Goal: Information Seeking & Learning: Get advice/opinions

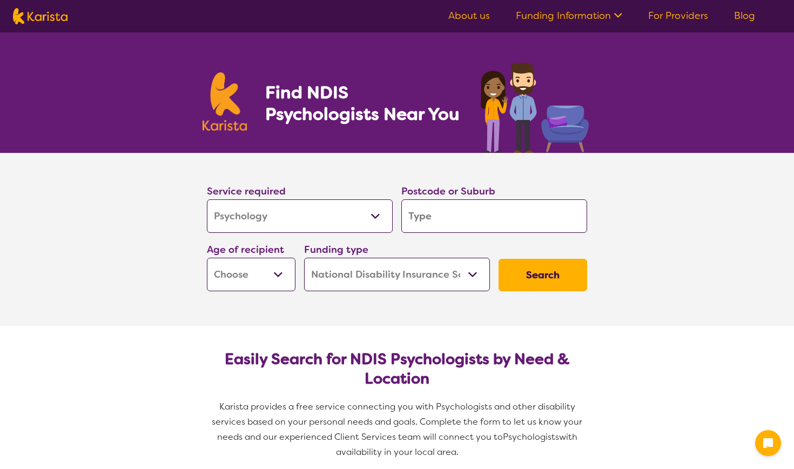
select select "Psychology"
select select "NDIS"
select select "Psychology"
select select "NDIS"
click at [456, 224] on input "search" at bounding box center [494, 215] width 186 height 33
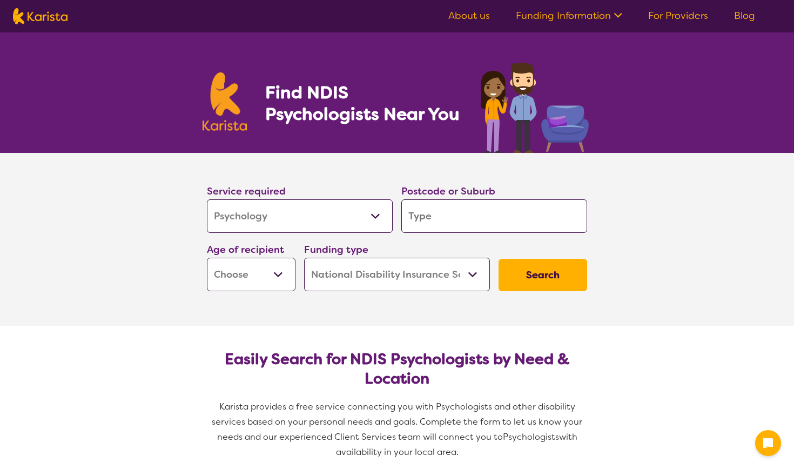
type input "3"
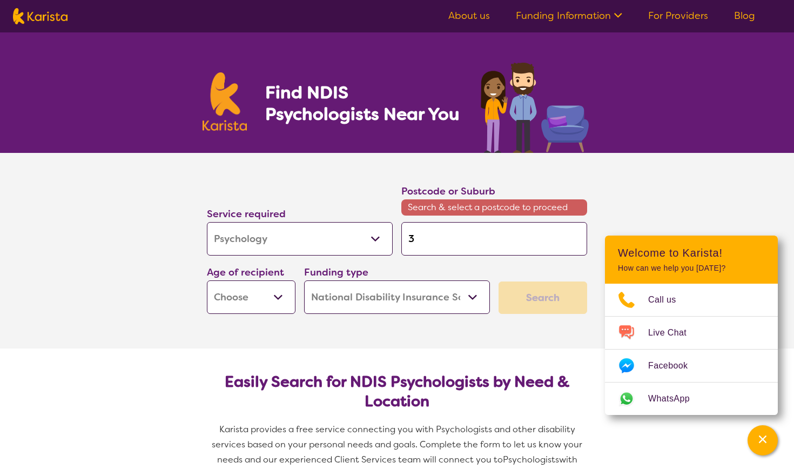
type input "32"
click at [451, 209] on span "Search & select a postcode to proceed" at bounding box center [494, 207] width 186 height 16
click at [451, 234] on input "32" at bounding box center [494, 238] width 186 height 33
type input "322"
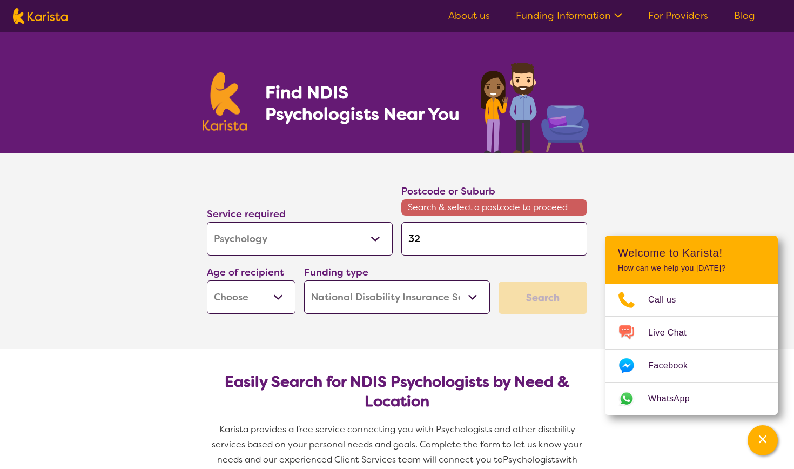
type input "322"
type input "3222"
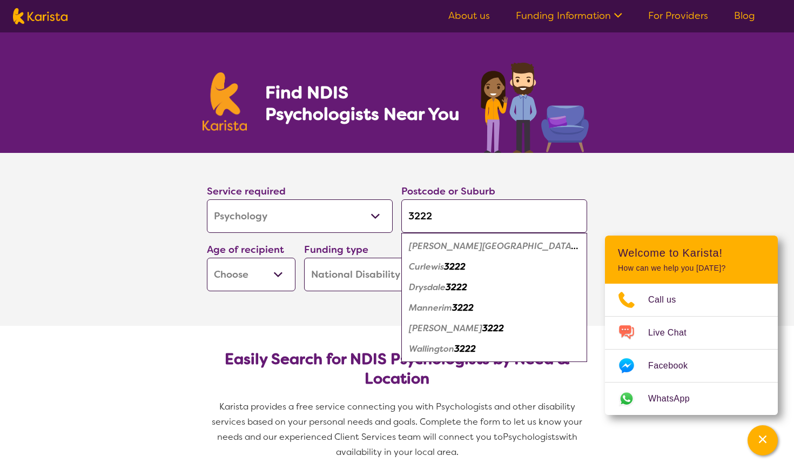
type input "3222"
click at [434, 249] on em "[PERSON_NAME][GEOGRAPHIC_DATA]" at bounding box center [493, 245] width 169 height 11
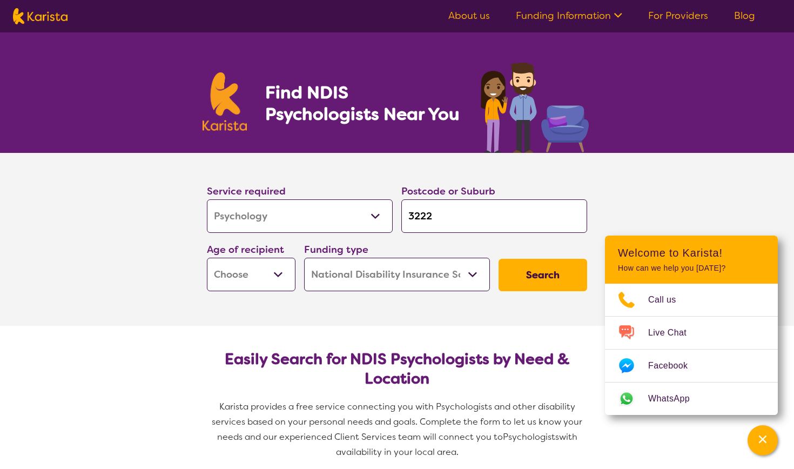
select select "AS"
click at [525, 278] on button "Search" at bounding box center [543, 275] width 89 height 32
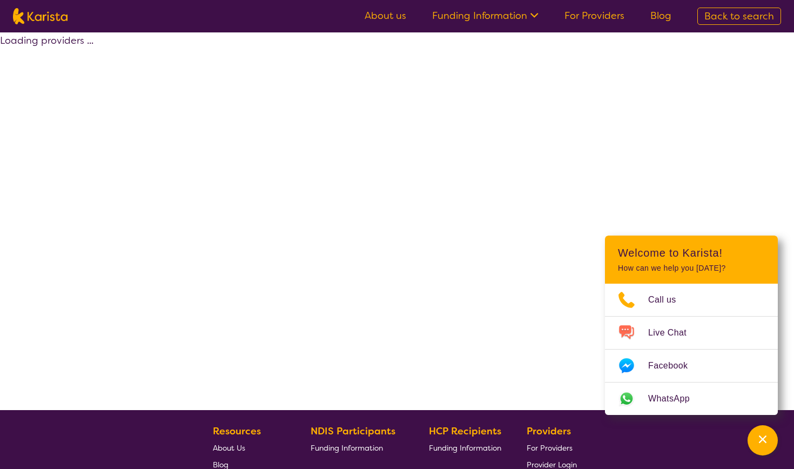
select select "by_score"
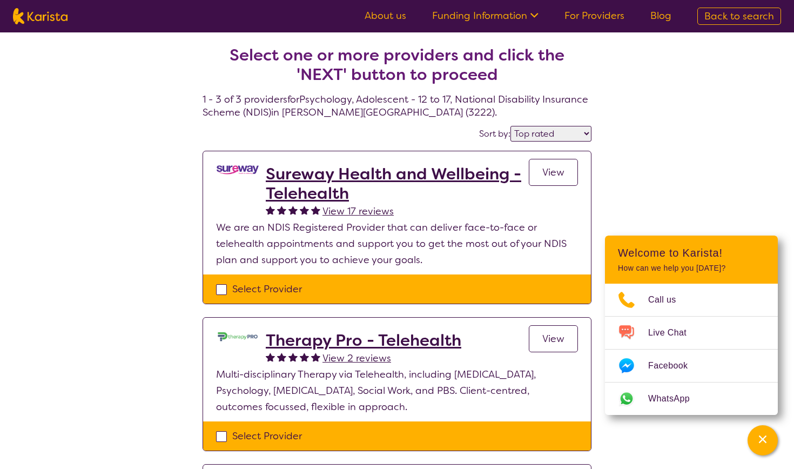
click at [431, 176] on h2 "Sureway Health and Wellbeing - Telehealth" at bounding box center [397, 183] width 263 height 39
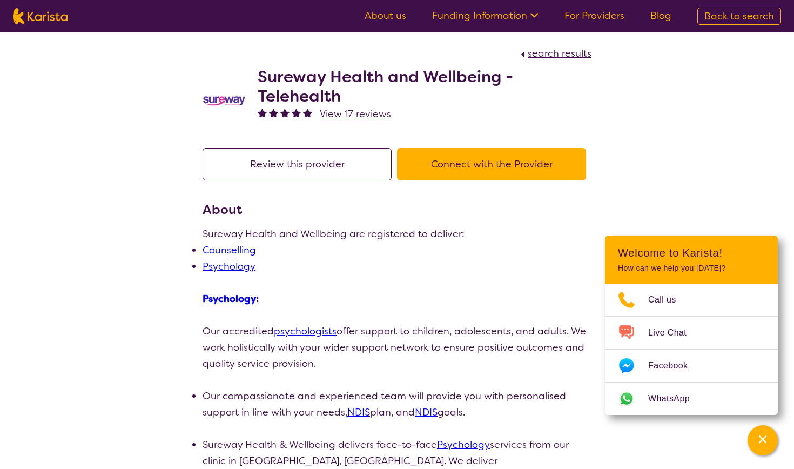
select select "by_score"
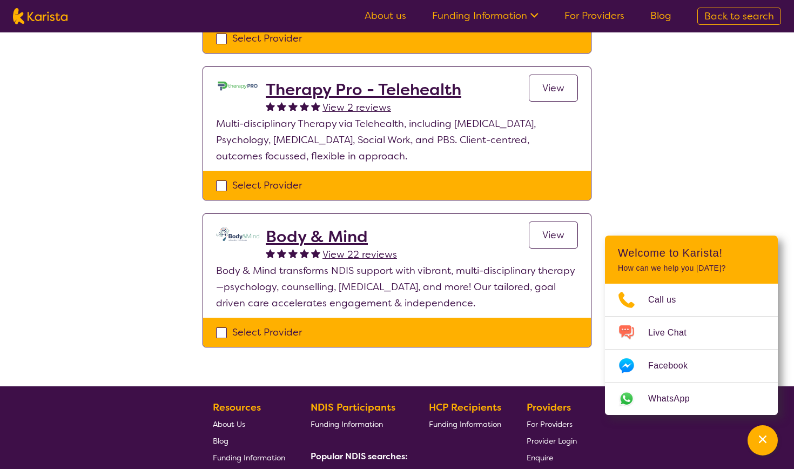
scroll to position [257, 0]
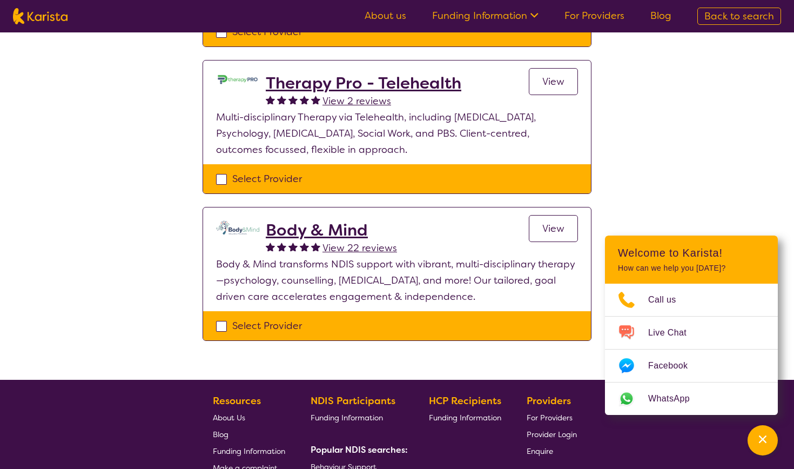
click at [275, 231] on h2 "Body & Mind" at bounding box center [331, 229] width 131 height 19
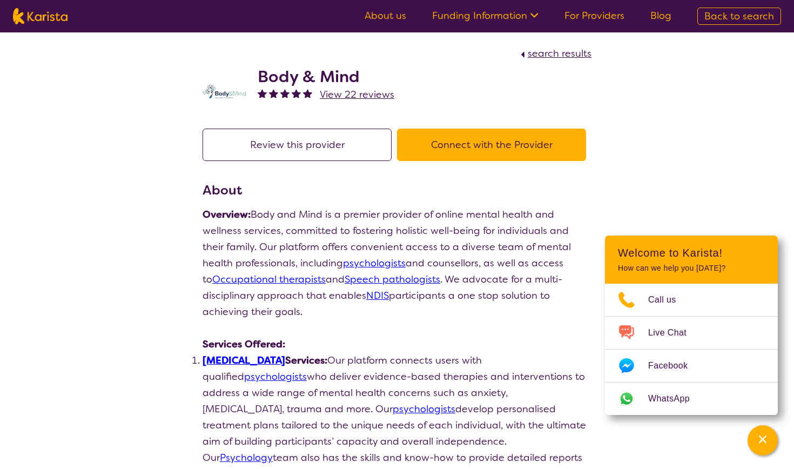
select select "by_score"
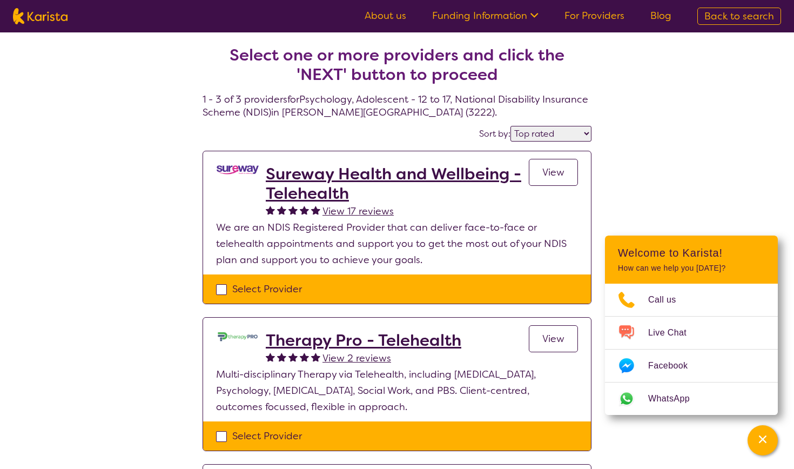
scroll to position [257, 0]
select select "Psychology"
select select "AS"
select select "NDIS"
select select "Psychology"
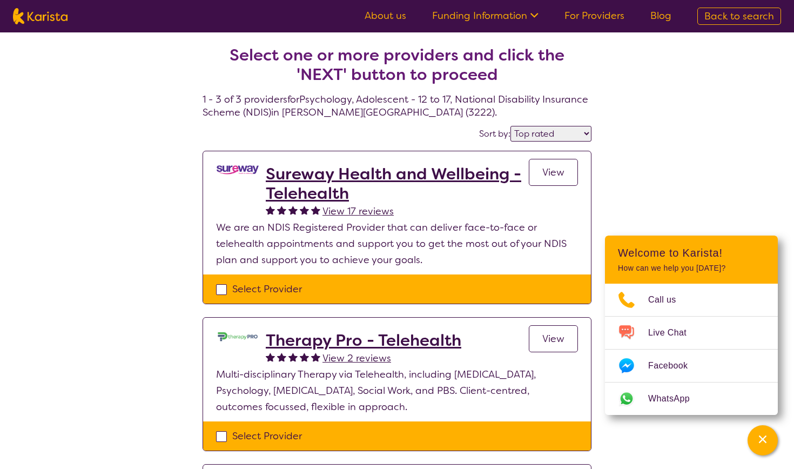
select select "AS"
select select "NDIS"
